Goal: Information Seeking & Learning: Learn about a topic

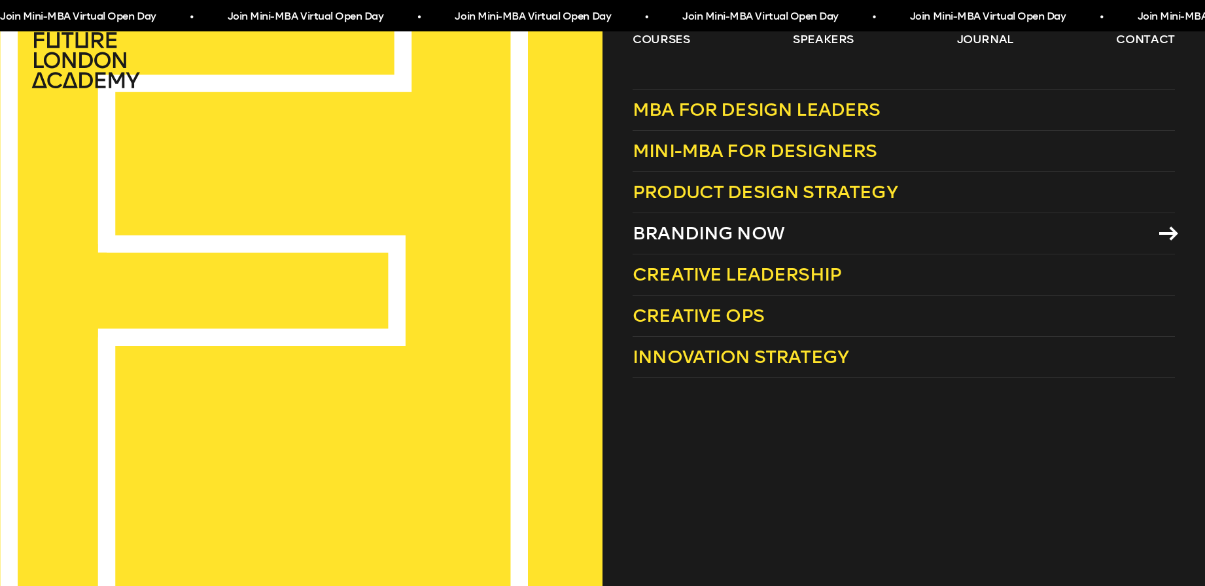
click at [753, 235] on span "Branding Now" at bounding box center [708, 233] width 152 height 22
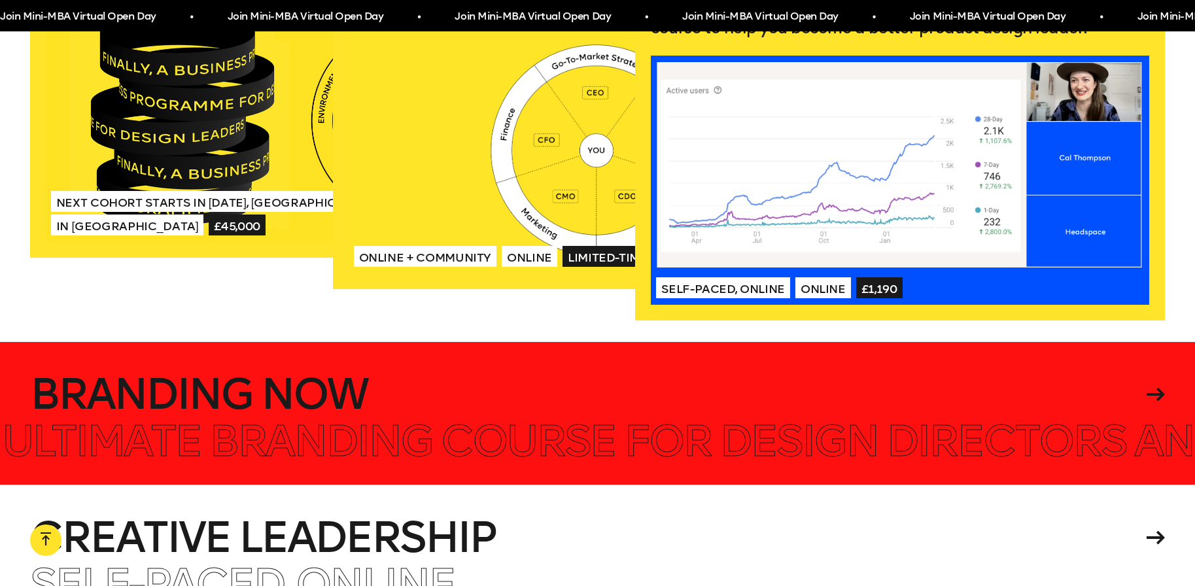
scroll to position [3073, 0]
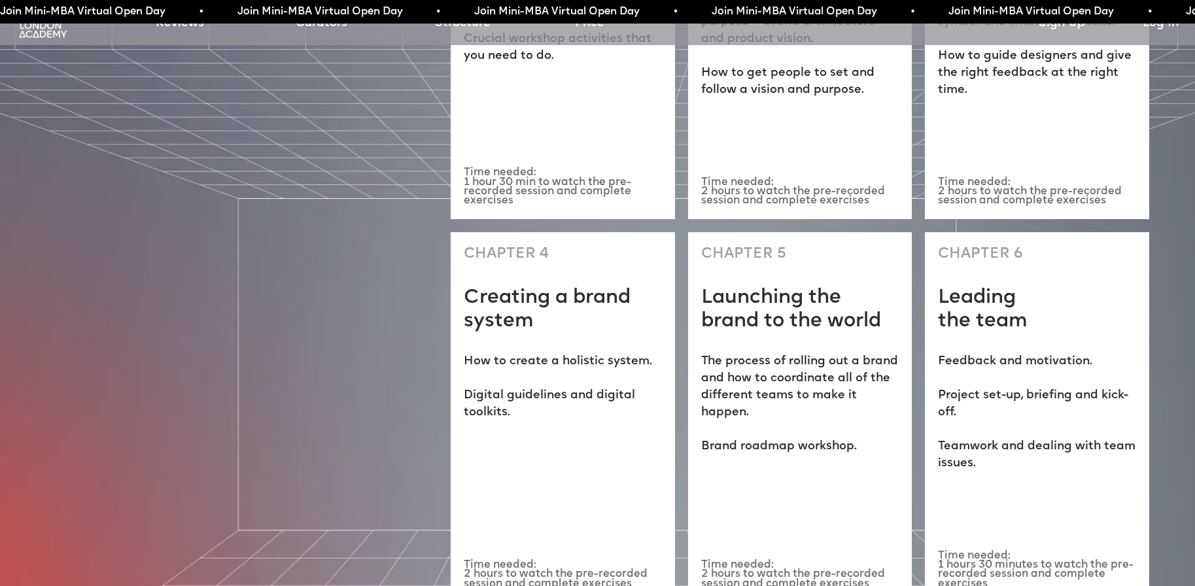
scroll to position [4120, 0]
